Goal: Submit feedback/report problem: Submit feedback/report problem

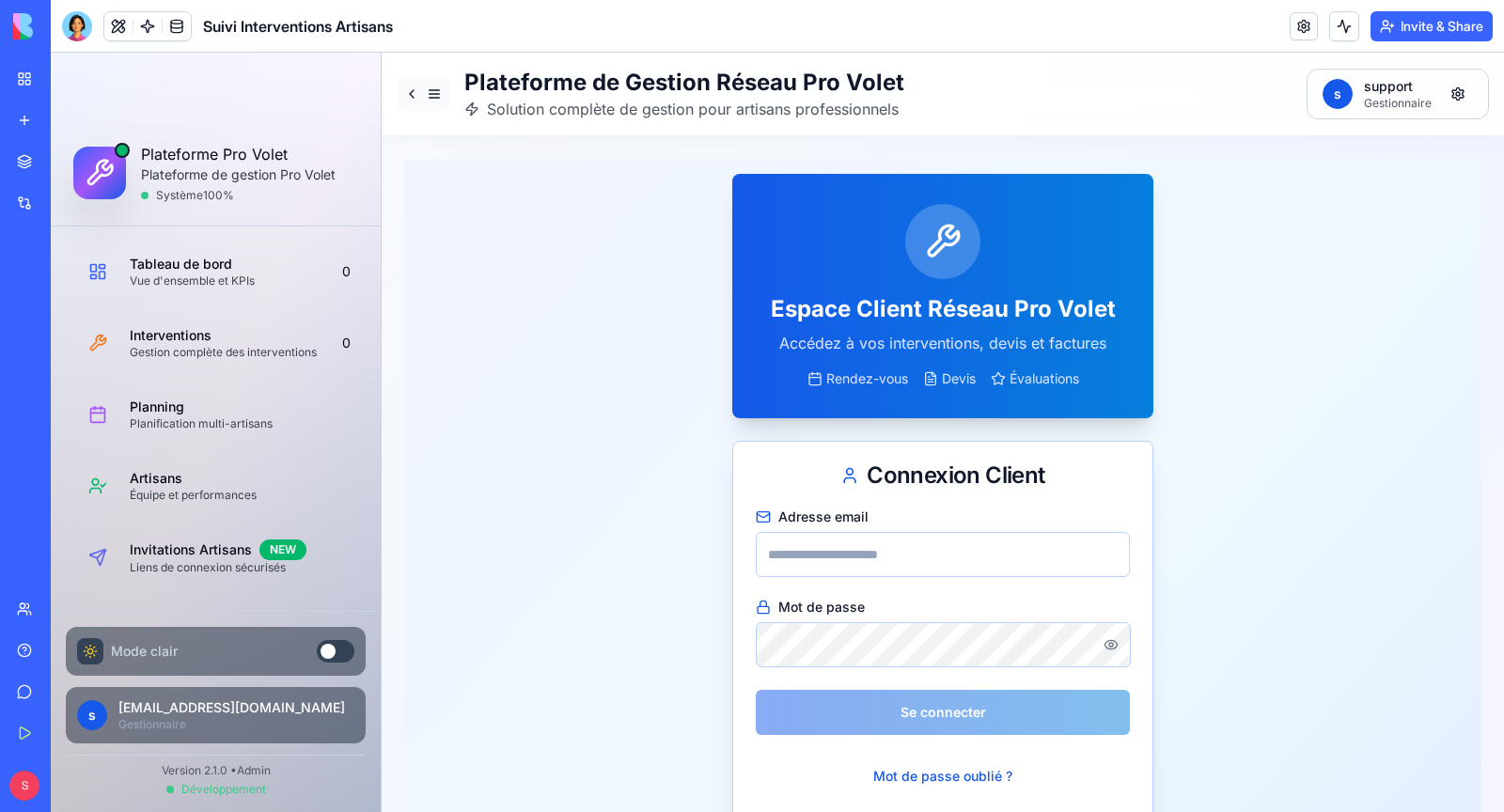
click at [431, 88] on button at bounding box center [423, 94] width 53 height 33
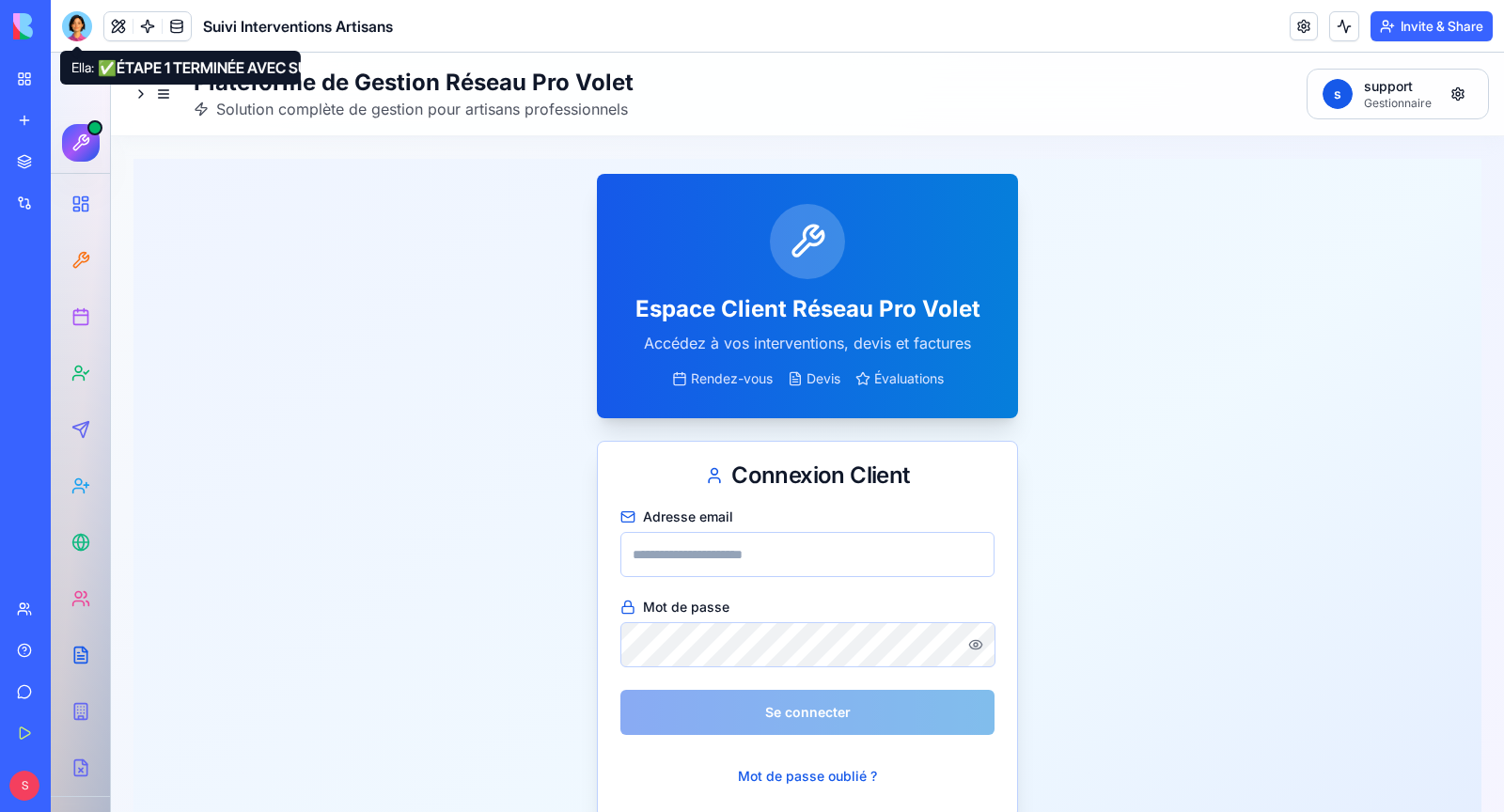
click at [73, 21] on div at bounding box center [77, 25] width 30 height 30
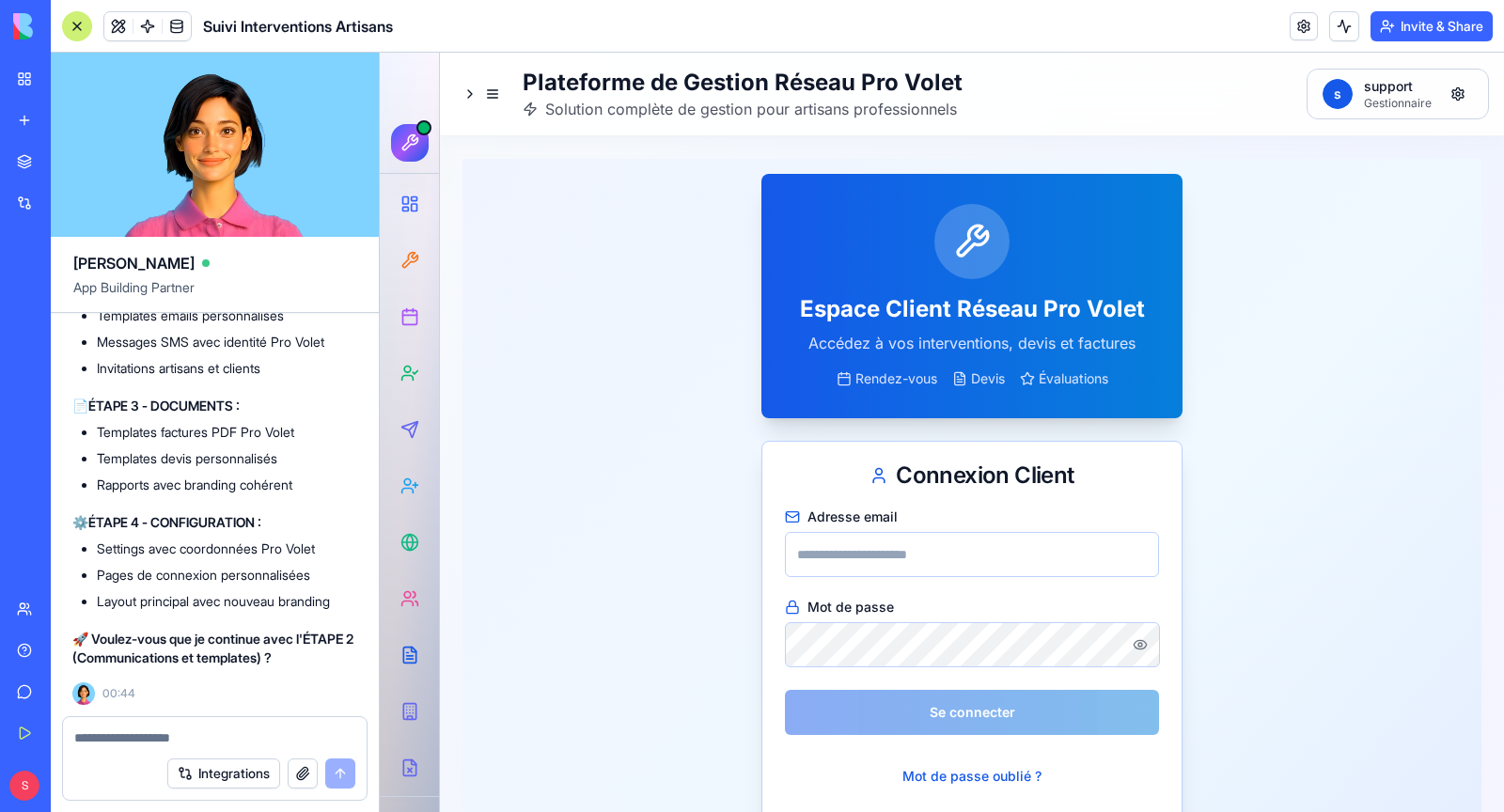
scroll to position [453823, 1]
type textarea "***"
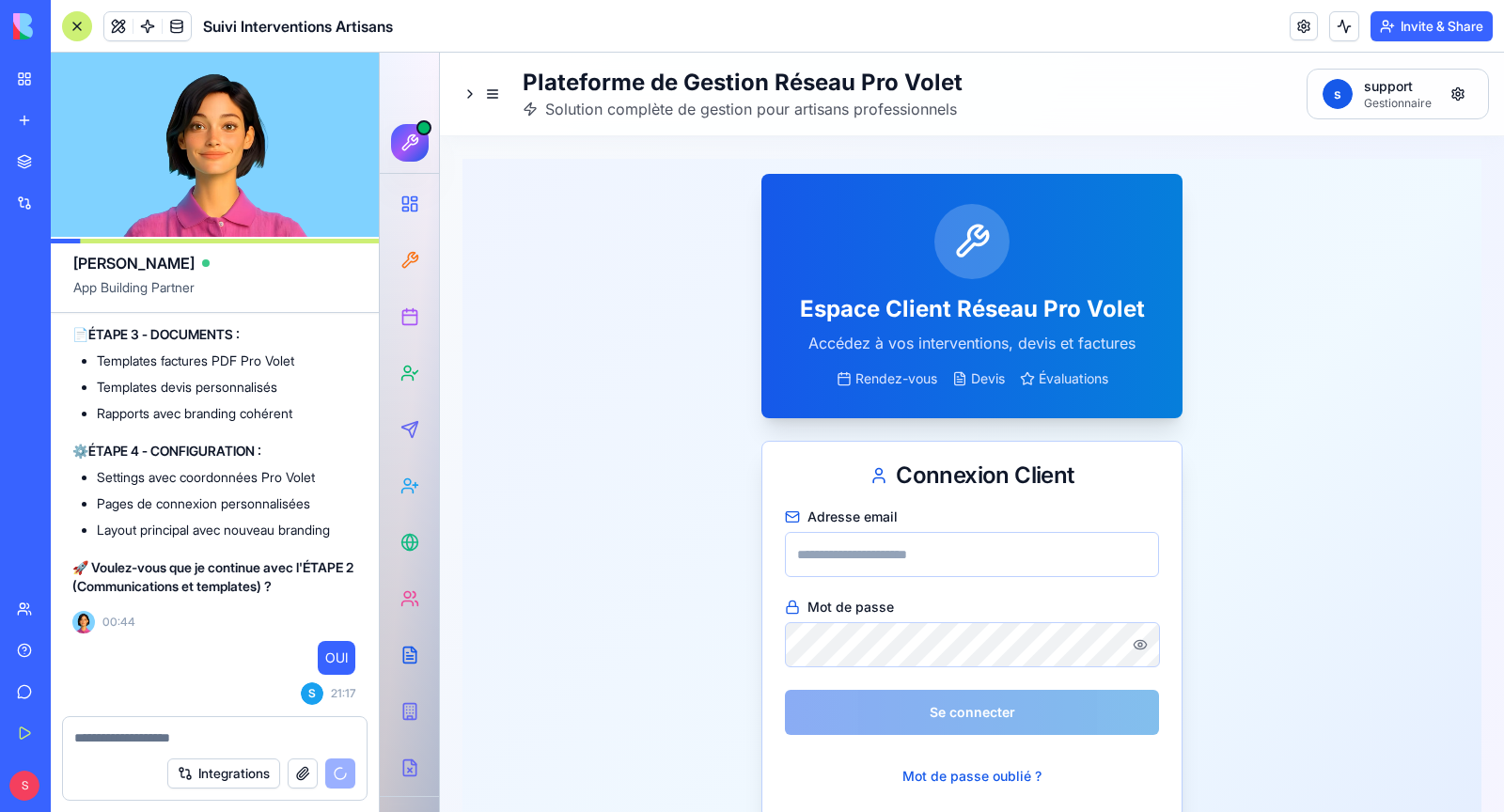
scroll to position [453895, 1]
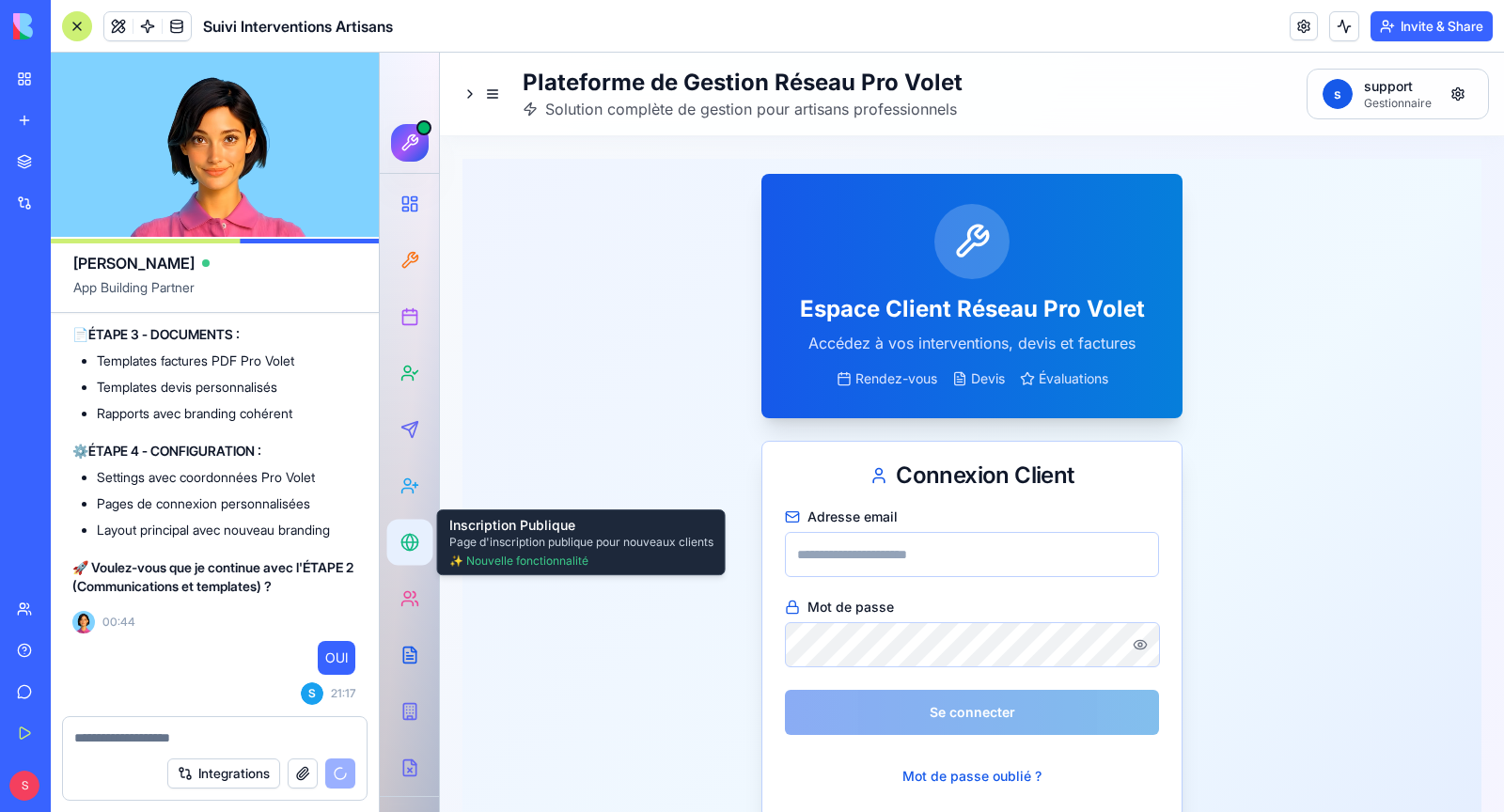
click at [413, 538] on icon at bounding box center [410, 542] width 7 height 16
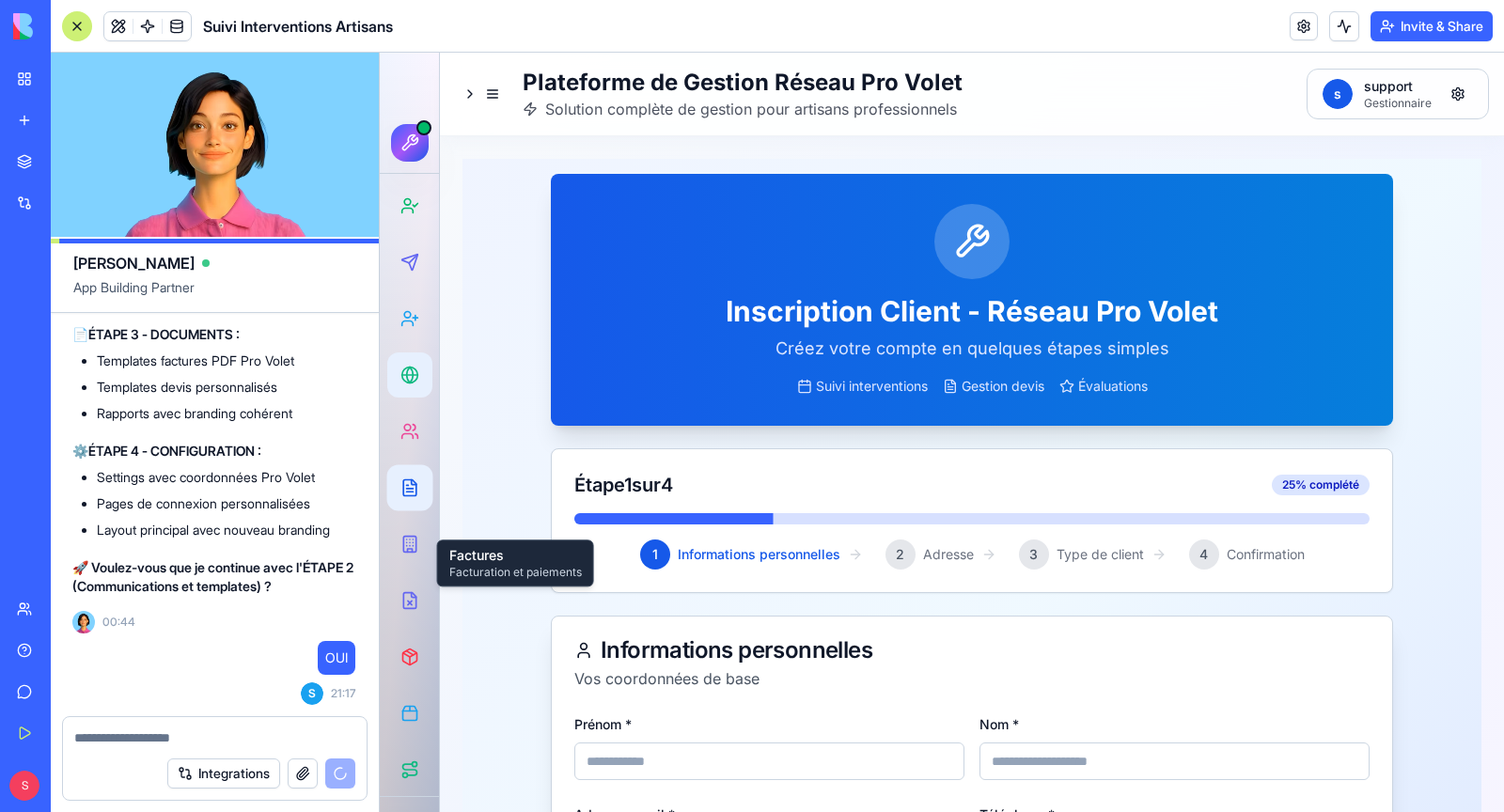
scroll to position [226, 0]
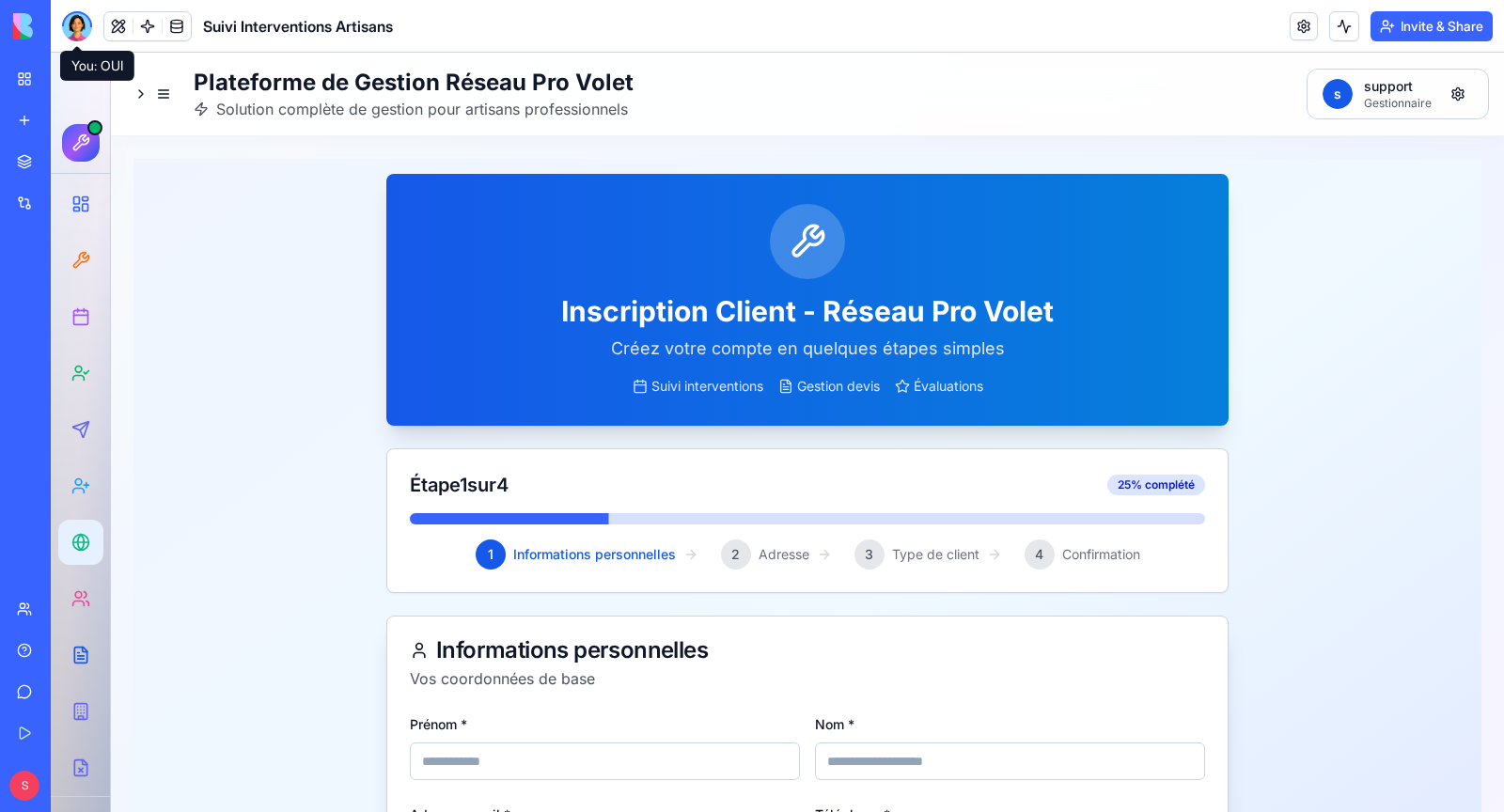
click at [84, 22] on div at bounding box center [77, 25] width 30 height 30
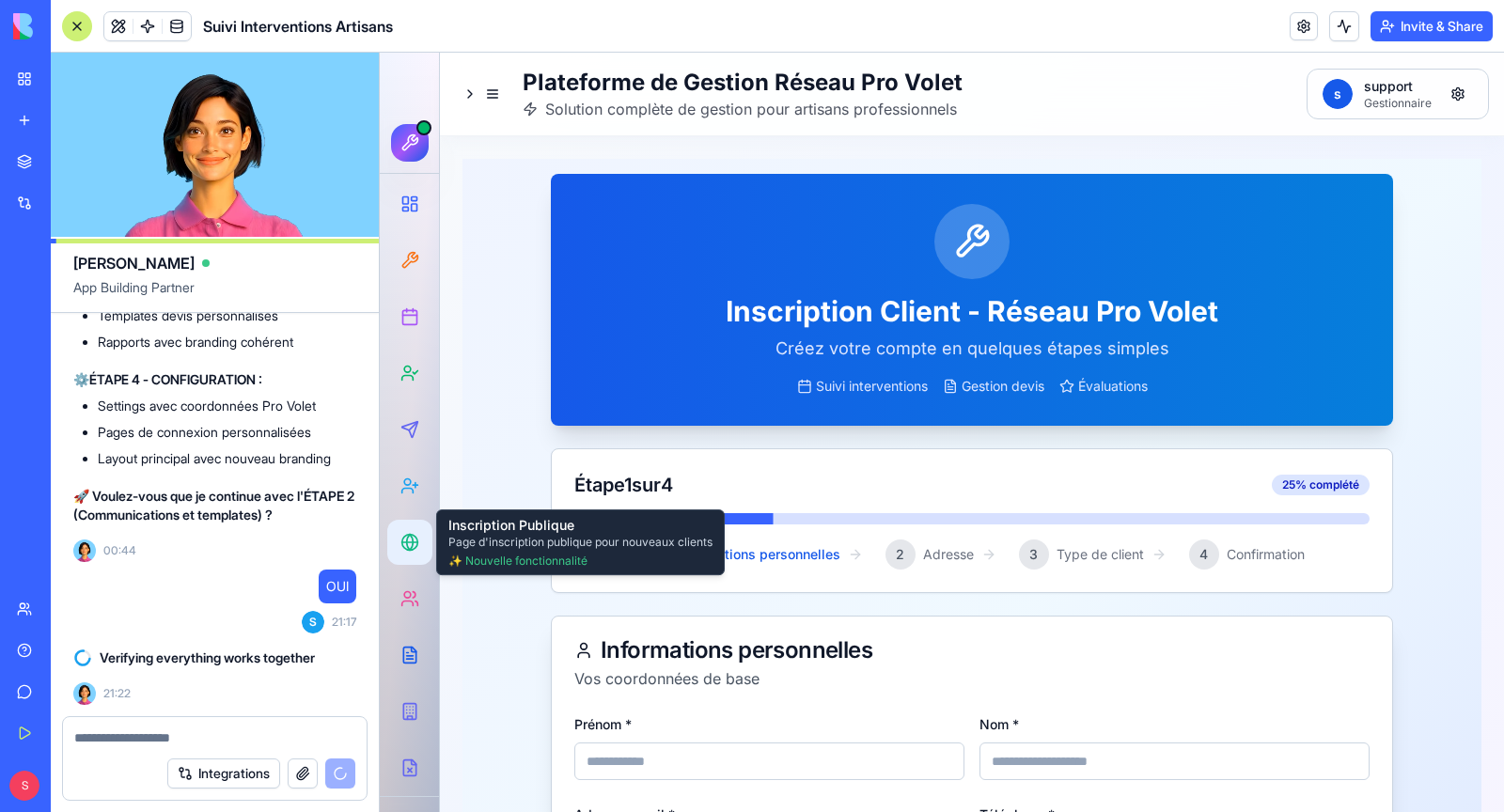
scroll to position [453966, 0]
